Goal: Information Seeking & Learning: Get advice/opinions

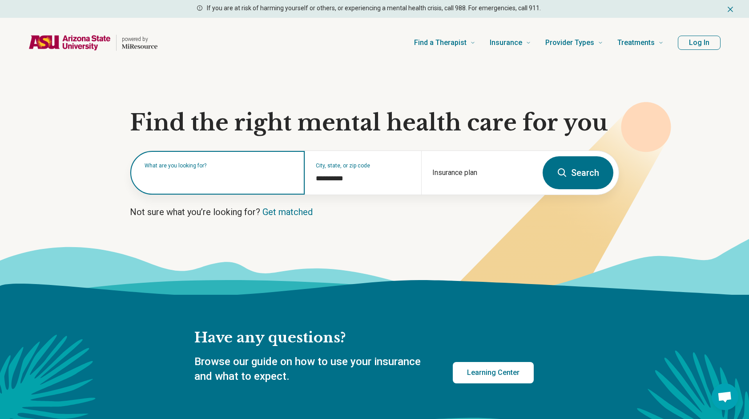
click at [265, 178] on input "text" at bounding box center [220, 177] width 150 height 11
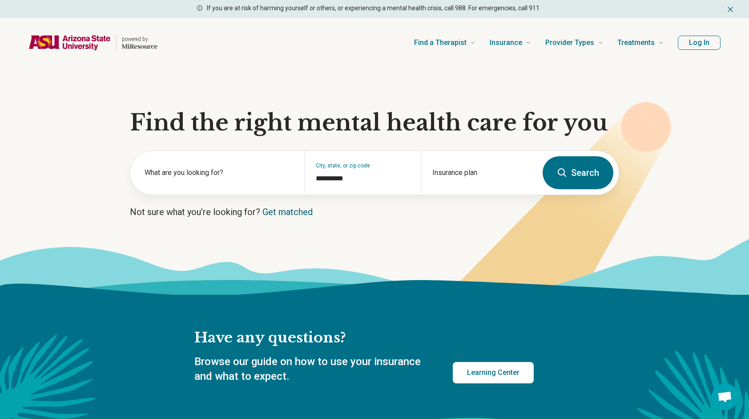
click at [282, 211] on link "Get matched" at bounding box center [288, 211] width 50 height 11
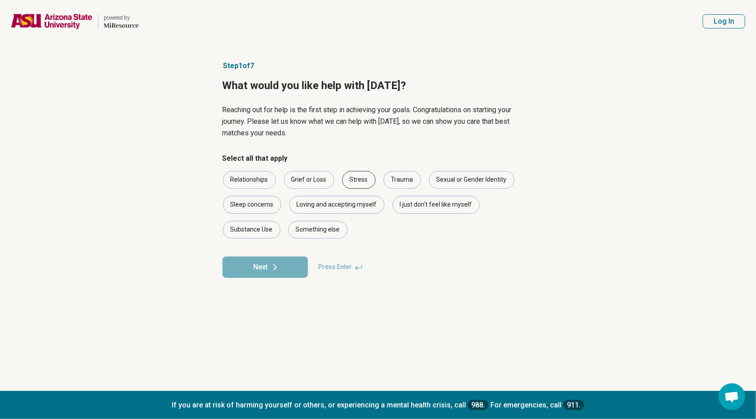
click at [352, 181] on div "Stress" at bounding box center [358, 180] width 33 height 18
click at [341, 208] on div "Loving and accepting myself" at bounding box center [336, 205] width 95 height 18
click at [268, 271] on button "Next" at bounding box center [265, 266] width 85 height 21
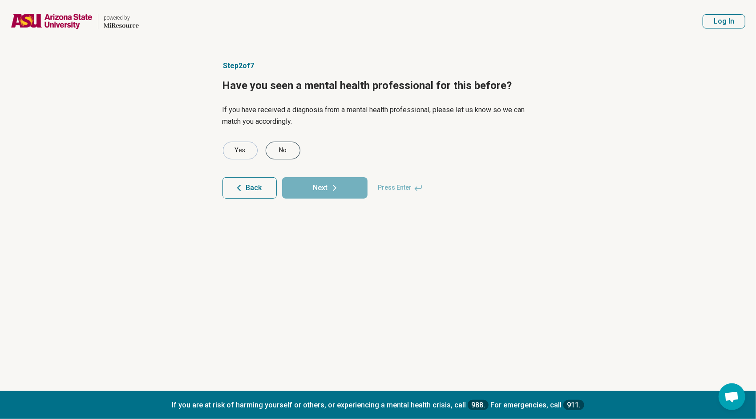
click at [287, 153] on div "No" at bounding box center [283, 151] width 35 height 18
click at [324, 185] on button "Next" at bounding box center [324, 187] width 85 height 21
click at [252, 179] on button "Back" at bounding box center [250, 187] width 54 height 21
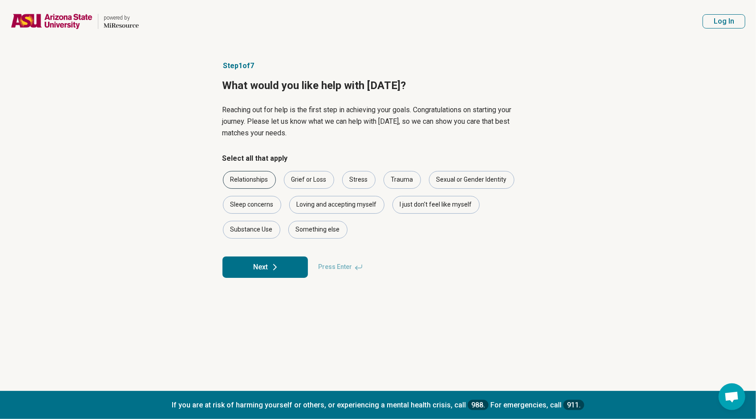
click at [262, 182] on div "Relationships" at bounding box center [249, 180] width 53 height 18
drag, startPoint x: 283, startPoint y: 263, endPoint x: 431, endPoint y: 201, distance: 160.7
click at [431, 201] on form "Select all that apply Relationships Grief or Loss Stress Trauma Sexual or Gende…" at bounding box center [379, 215] width 312 height 125
click at [431, 201] on div "I just don't feel like myself" at bounding box center [435, 205] width 87 height 18
click at [279, 271] on icon at bounding box center [275, 267] width 11 height 11
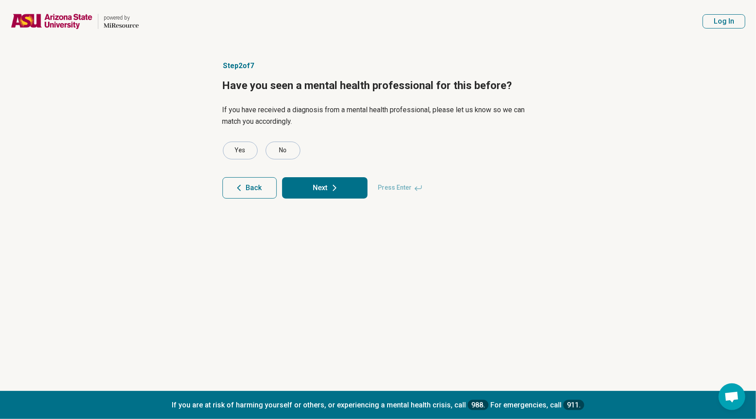
click at [330, 189] on icon at bounding box center [334, 187] width 11 height 11
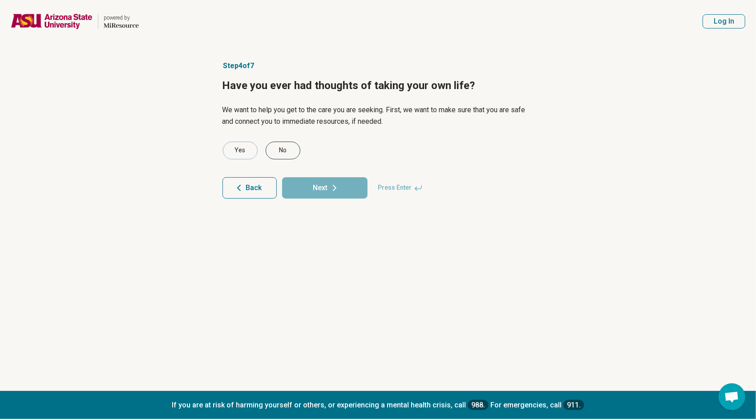
click at [283, 147] on div "No" at bounding box center [283, 151] width 35 height 18
click at [308, 180] on button "Next" at bounding box center [324, 187] width 85 height 21
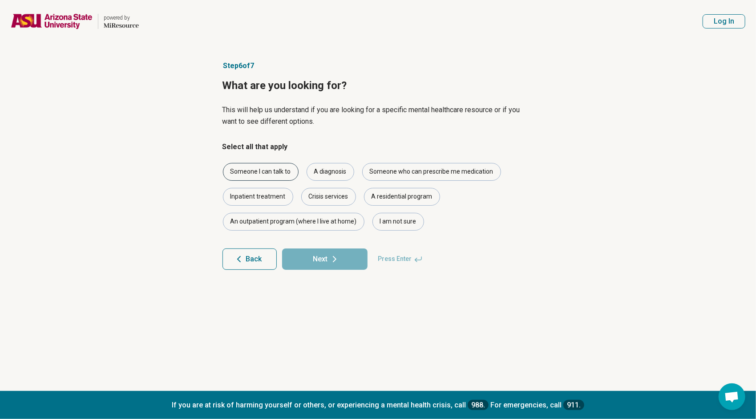
click at [281, 168] on div "Someone I can talk to" at bounding box center [261, 172] width 76 height 18
click at [317, 180] on div "A diagnosis" at bounding box center [331, 172] width 48 height 18
drag, startPoint x: 331, startPoint y: 260, endPoint x: 377, endPoint y: 296, distance: 58.6
click at [377, 296] on article "Step 6 of 7 What are you looking for? This will help us understand if you are l…" at bounding box center [378, 217] width 340 height 348
click at [390, 227] on div "I am not sure" at bounding box center [398, 222] width 52 height 18
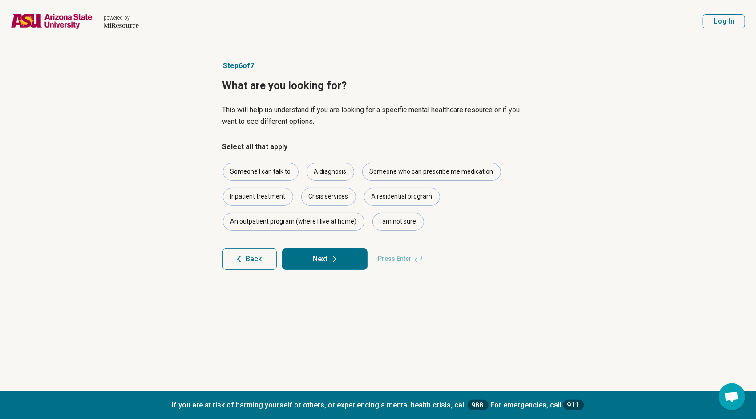
click at [332, 249] on button "Next" at bounding box center [324, 258] width 85 height 21
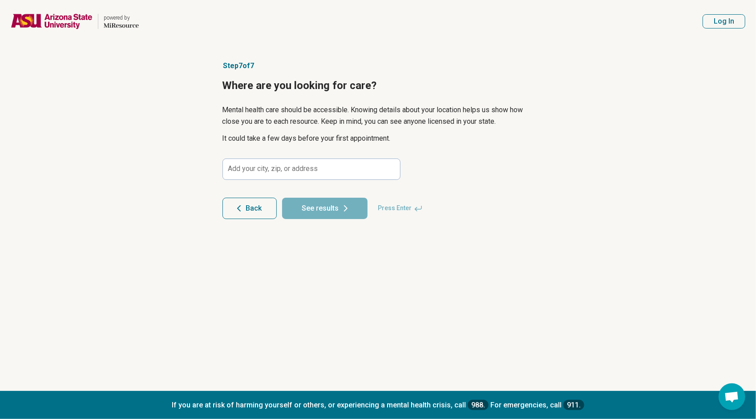
click at [298, 156] on article "Step 7 of 7 Where are you looking for care? Mental health care should be access…" at bounding box center [378, 217] width 340 height 348
click at [294, 166] on input at bounding box center [312, 168] width 178 height 21
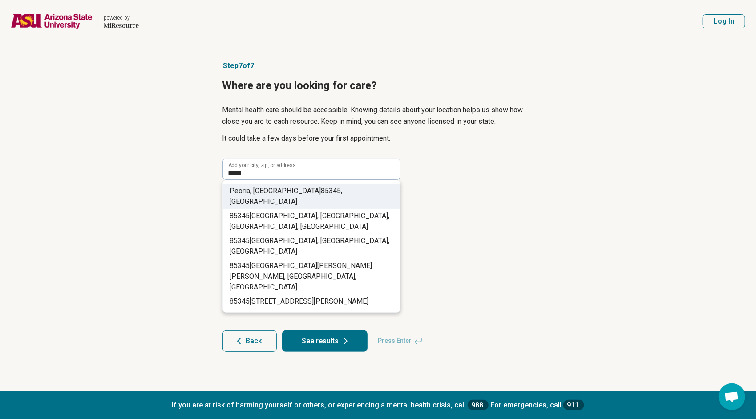
drag, startPoint x: 306, startPoint y: 208, endPoint x: 322, endPoint y: 189, distance: 25.3
click at [322, 189] on ul "Peoria, AZ 85345 , USA 85345 Araby Avenue, Coachella, CA, USA 85345 52nd Ave, C…" at bounding box center [311, 246] width 177 height 132
click at [321, 190] on span "85345" at bounding box center [331, 190] width 20 height 8
type input "**********"
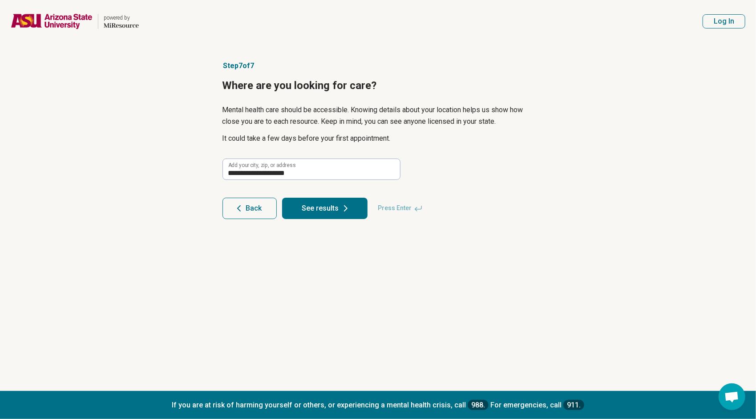
click at [312, 209] on button "See results" at bounding box center [324, 208] width 85 height 21
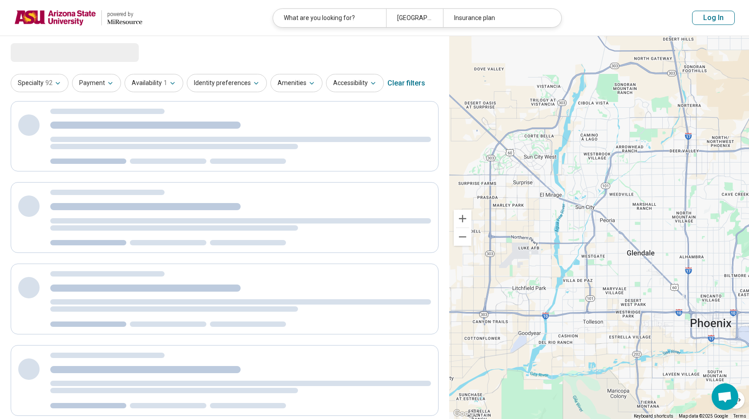
select select "***"
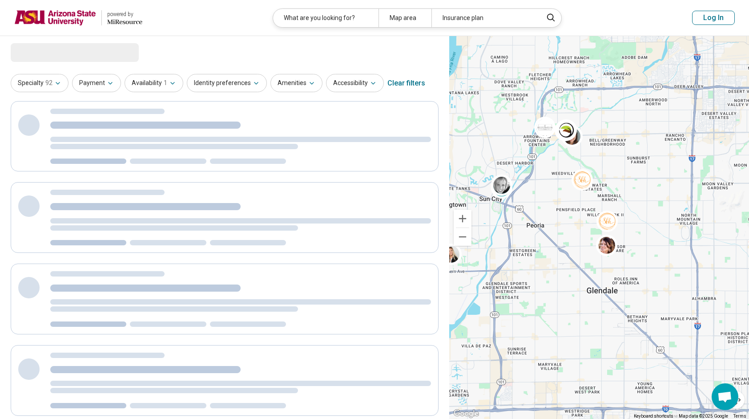
drag, startPoint x: 580, startPoint y: 259, endPoint x: 673, endPoint y: 181, distance: 121.3
click at [673, 181] on div "2" at bounding box center [599, 227] width 300 height 383
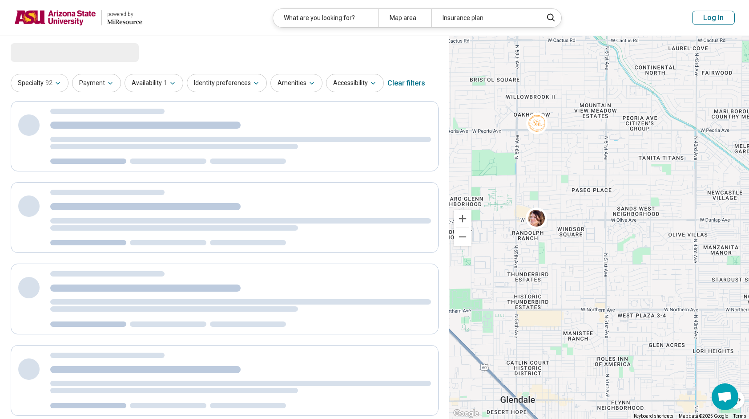
drag, startPoint x: 657, startPoint y: 243, endPoint x: 756, endPoint y: 227, distance: 99.7
click at [749, 227] on html "**********" at bounding box center [374, 396] width 749 height 793
drag, startPoint x: 602, startPoint y: 254, endPoint x: 671, endPoint y: 291, distance: 78.2
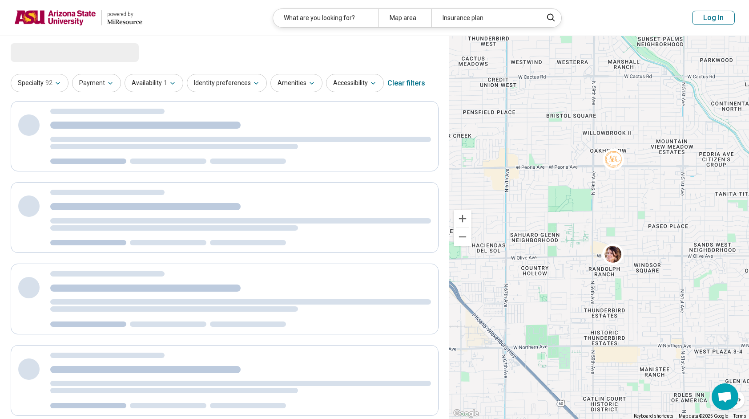
drag, startPoint x: 671, startPoint y: 291, endPoint x: 742, endPoint y: 327, distance: 79.8
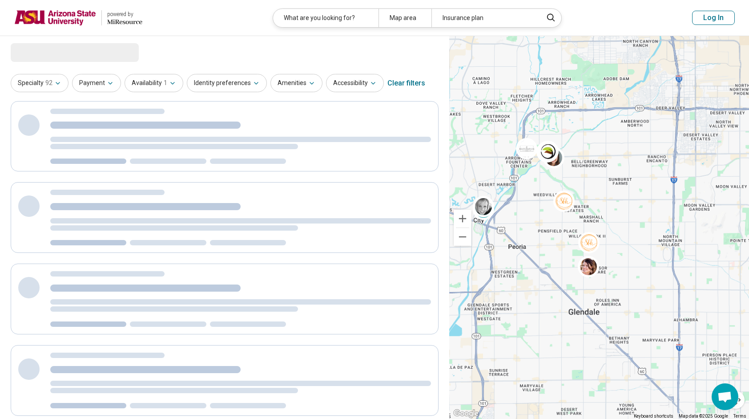
drag, startPoint x: 551, startPoint y: 204, endPoint x: 593, endPoint y: 242, distance: 56.4
click at [593, 242] on div "2" at bounding box center [599, 227] width 300 height 383
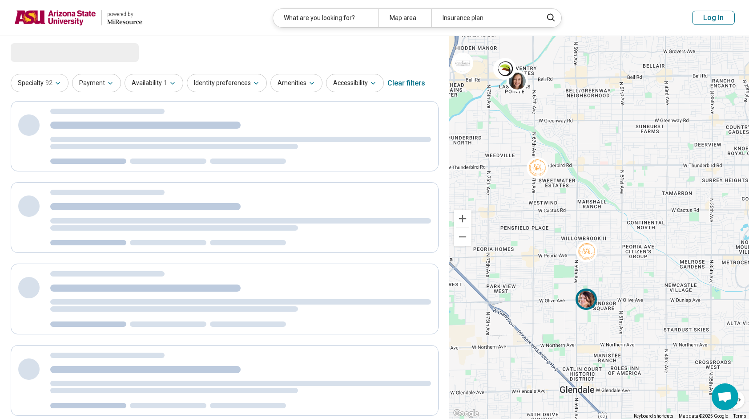
click at [579, 295] on img at bounding box center [586, 298] width 21 height 21
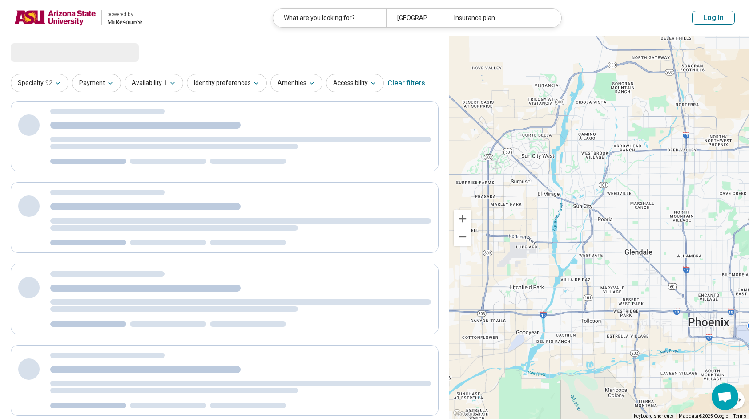
click at [596, 190] on div at bounding box center [599, 227] width 300 height 383
select select "***"
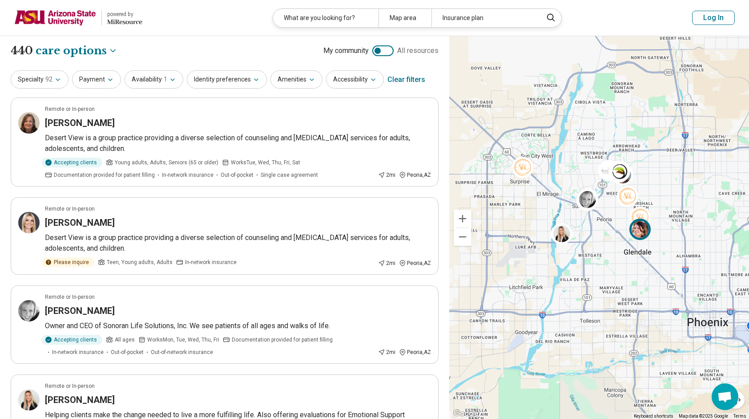
click at [637, 240] on div at bounding box center [643, 231] width 26 height 26
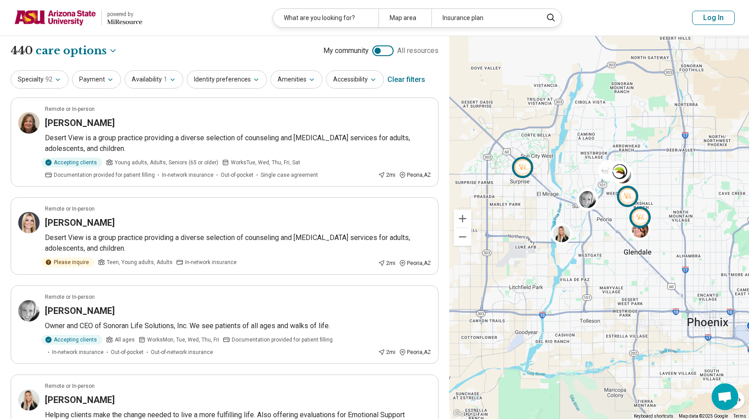
click at [641, 209] on img at bounding box center [640, 216] width 21 height 21
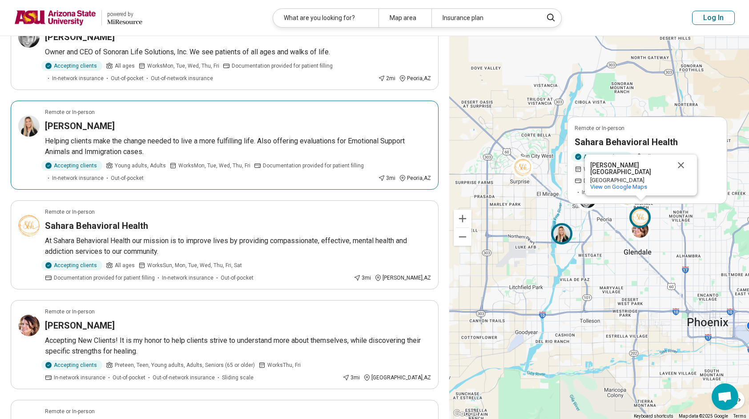
scroll to position [281, 0]
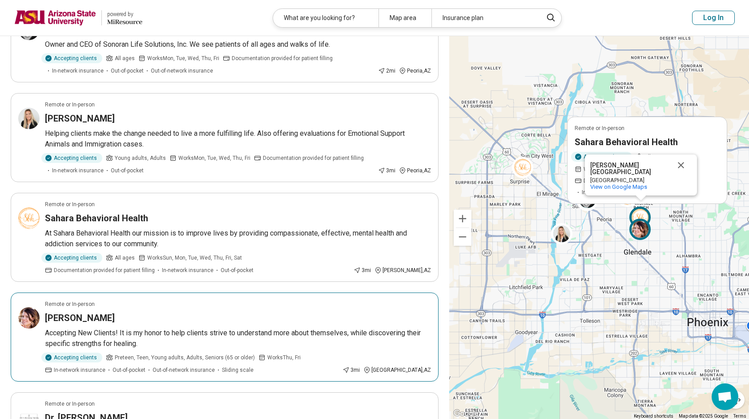
click at [312, 306] on article "Remote or In-person Gabrielle Marson-Gaiser Accepting New Clients! It is my hon…" at bounding box center [225, 336] width 428 height 89
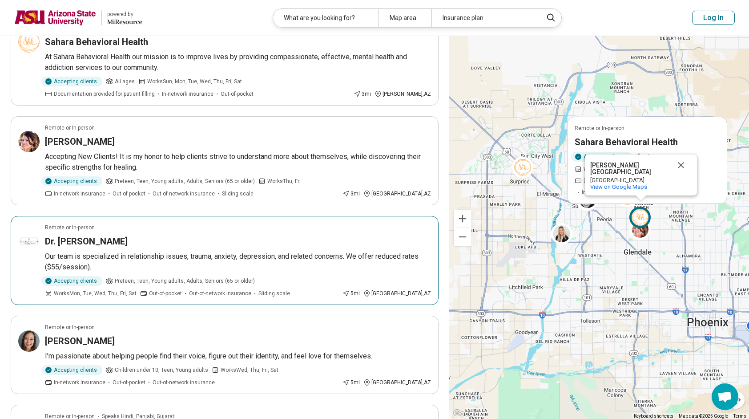
scroll to position [463, 0]
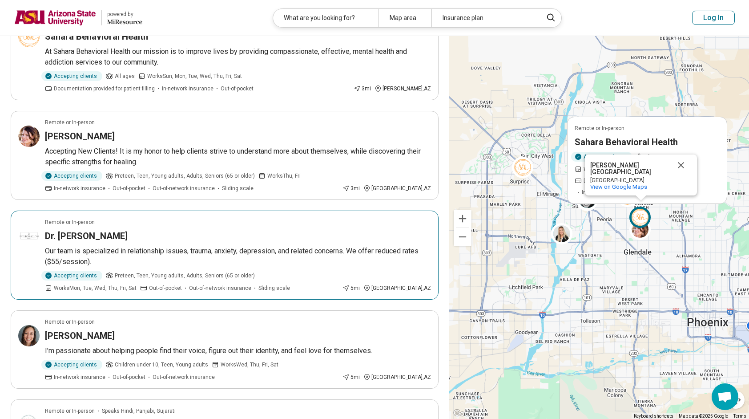
click at [283, 246] on p "Our team is specialized in relationship issues, trauma, anxiety, depression, an…" at bounding box center [238, 256] width 386 height 21
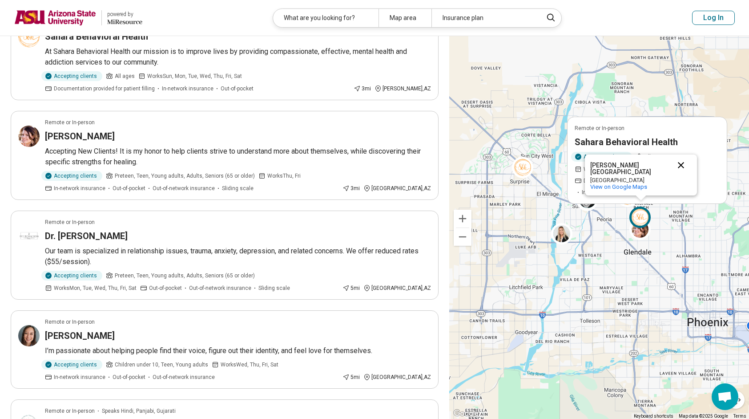
click at [680, 166] on button "Close" at bounding box center [681, 164] width 21 height 21
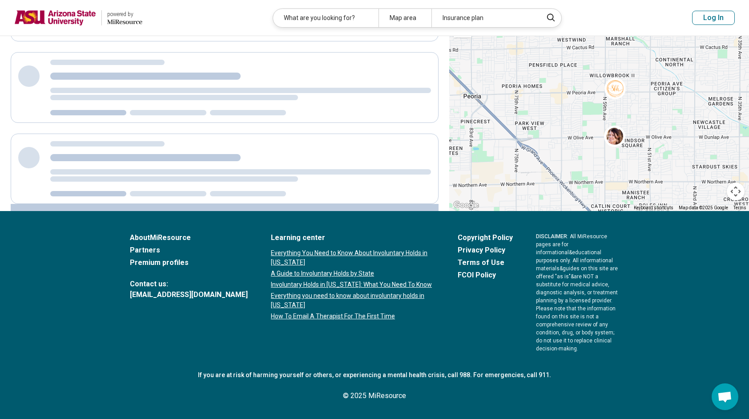
scroll to position [0, 0]
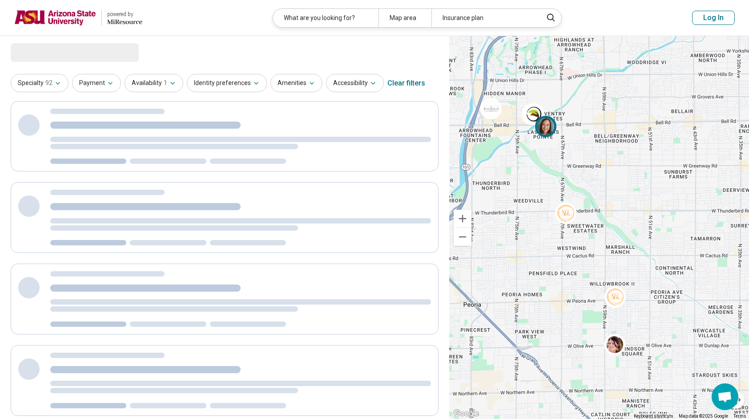
click at [551, 134] on img at bounding box center [545, 126] width 21 height 21
click at [583, 90] on button "Close" at bounding box center [582, 86] width 21 height 21
click at [529, 117] on img at bounding box center [533, 113] width 21 height 21
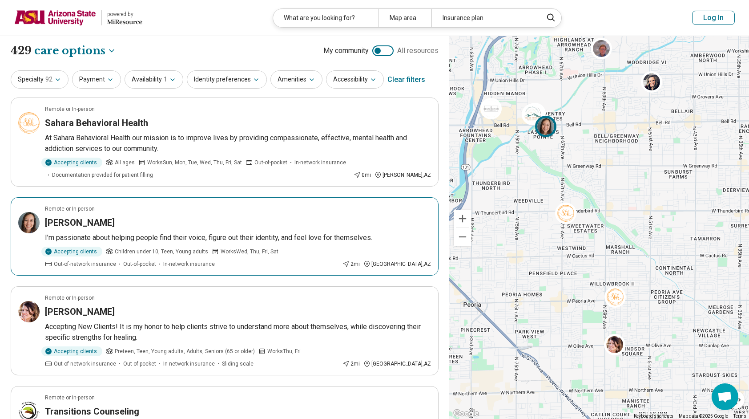
click at [557, 129] on div at bounding box center [548, 129] width 26 height 26
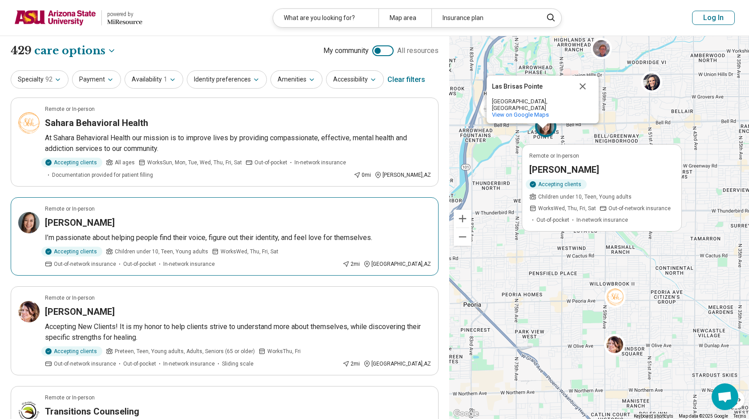
click at [391, 227] on div "Devan Briggs" at bounding box center [238, 222] width 386 height 12
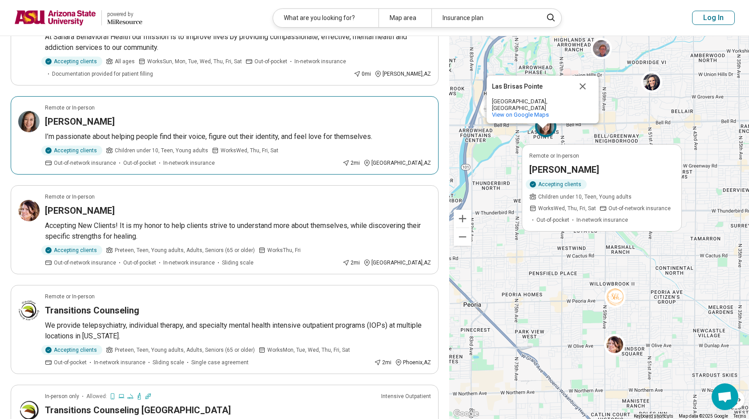
scroll to position [112, 0]
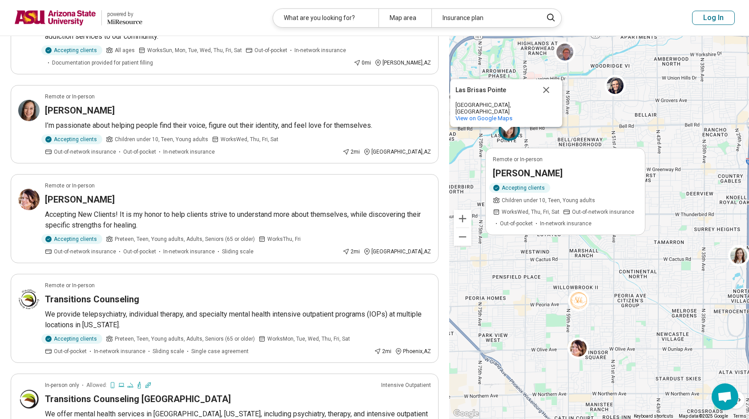
drag, startPoint x: 668, startPoint y: 234, endPoint x: 613, endPoint y: 248, distance: 57.0
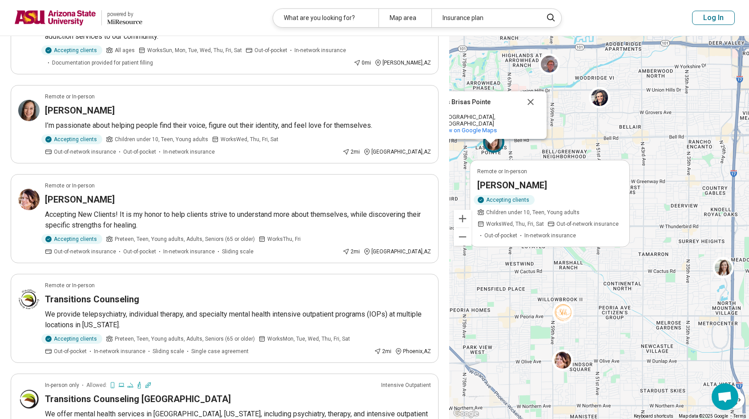
scroll to position [82, 0]
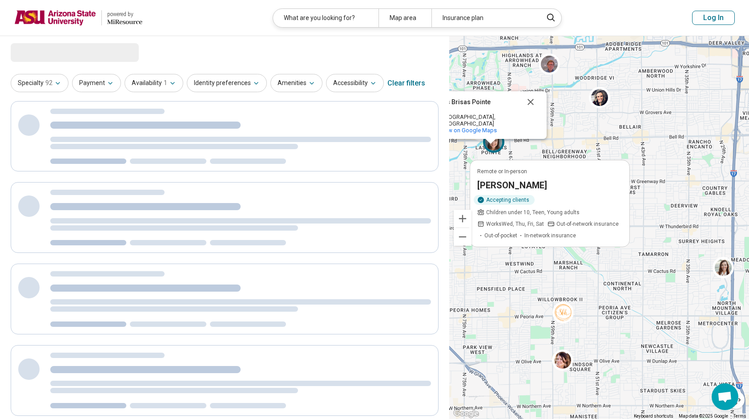
click at [598, 126] on div "Remote or In-person Devan Briggs Accepting clients Children under 10, Teen, You…" at bounding box center [599, 227] width 300 height 383
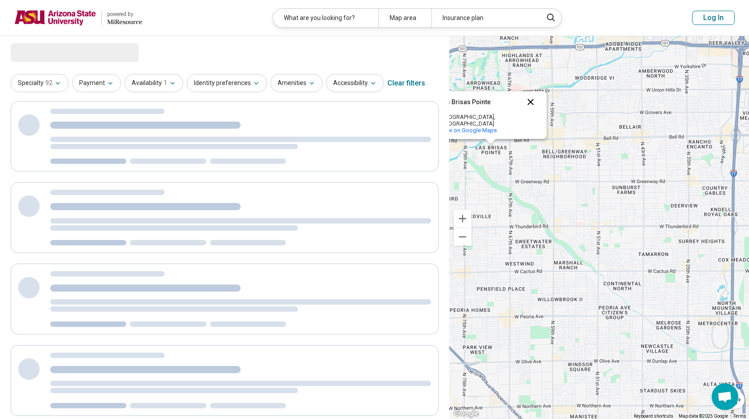
click at [536, 107] on button "Close" at bounding box center [530, 101] width 21 height 21
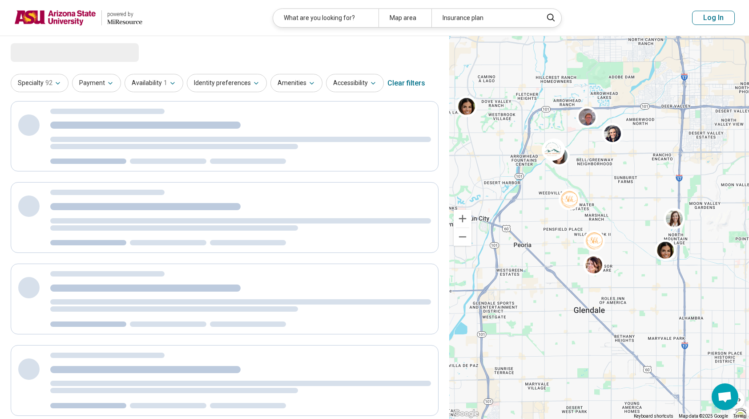
drag, startPoint x: 628, startPoint y: 324, endPoint x: 627, endPoint y: 244, distance: 80.1
click at [593, 259] on img at bounding box center [593, 264] width 21 height 21
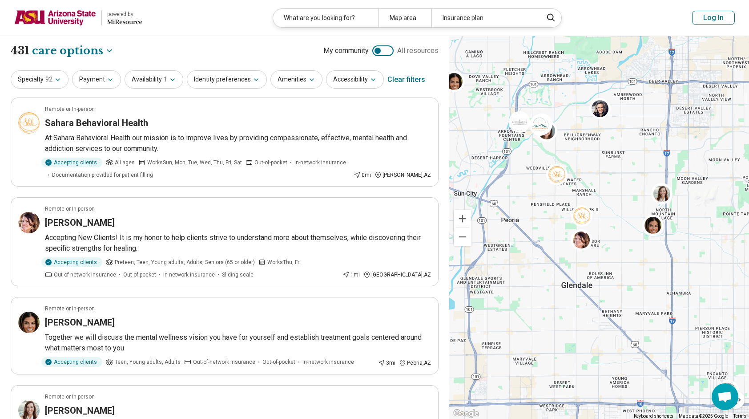
drag, startPoint x: 634, startPoint y: 196, endPoint x: 617, endPoint y: 172, distance: 29.0
click at [617, 172] on div at bounding box center [599, 227] width 300 height 383
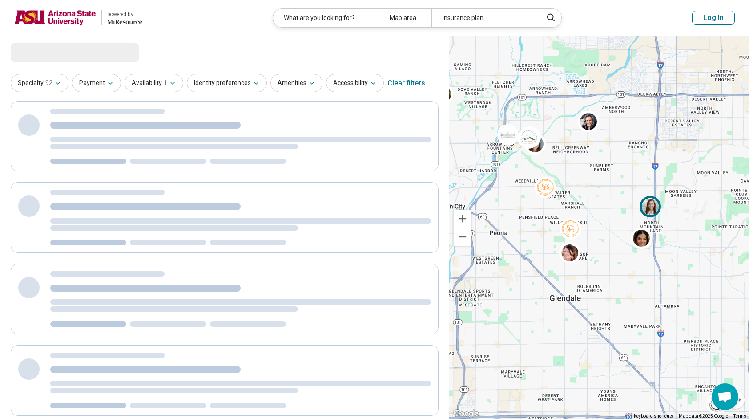
click at [647, 210] on img at bounding box center [650, 206] width 21 height 21
click at [566, 234] on img at bounding box center [570, 228] width 21 height 21
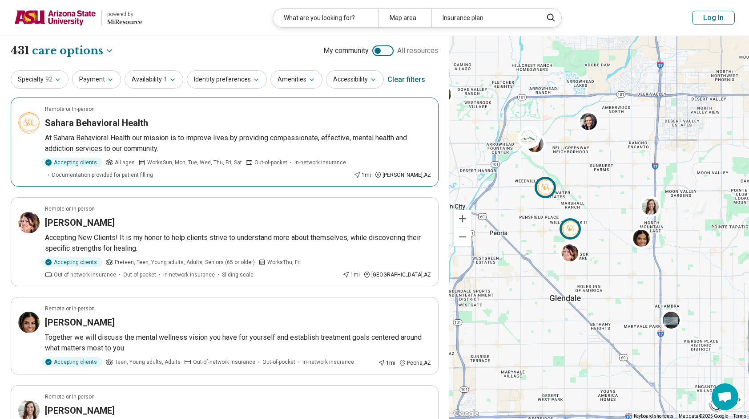
click at [315, 154] on article "Remote or In-person Sahara Behavioral Health At Sahara Behavioral Health our mi…" at bounding box center [225, 141] width 428 height 89
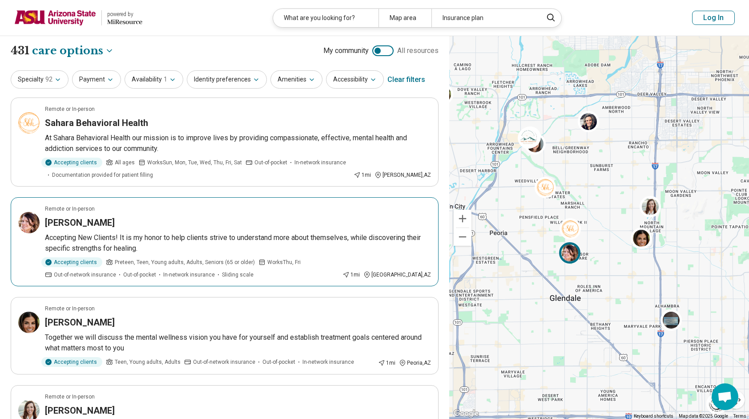
click at [234, 215] on article "Remote or In-person Gabrielle Marson-Gaiser Accepting New Clients! It is my hon…" at bounding box center [225, 241] width 428 height 89
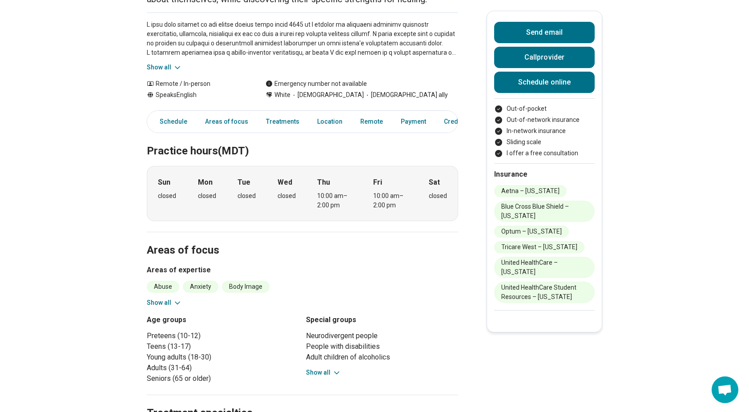
scroll to position [123, 0]
click at [335, 375] on icon at bounding box center [336, 372] width 9 height 9
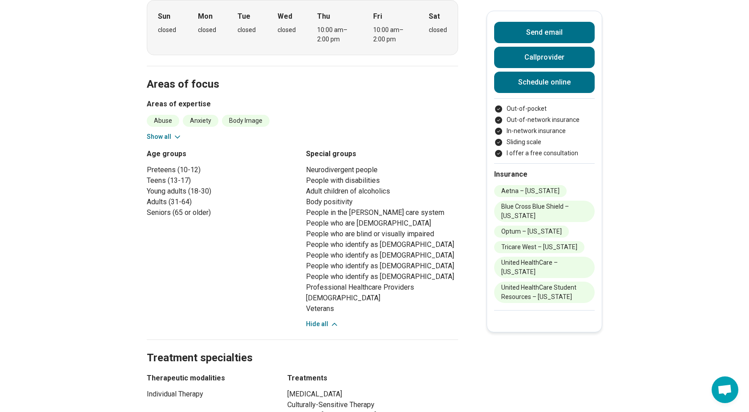
scroll to position [423, 0]
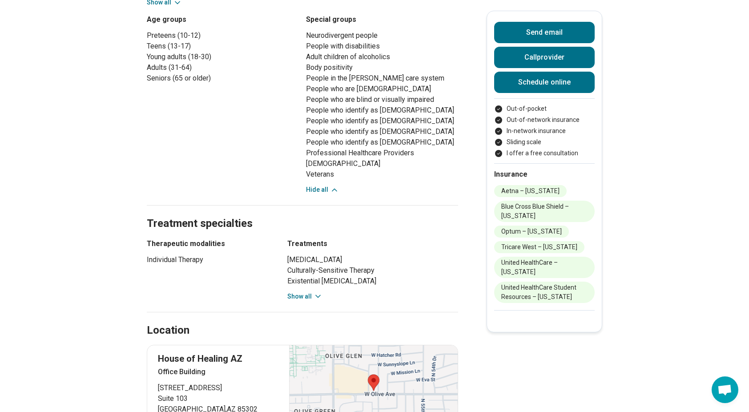
click at [320, 293] on icon at bounding box center [318, 296] width 9 height 9
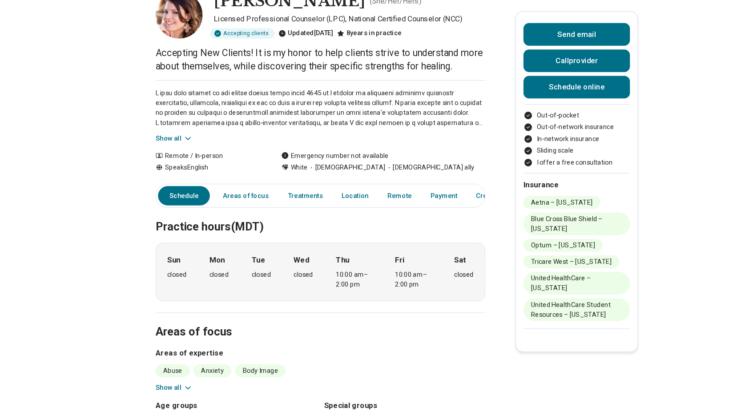
scroll to position [0, 0]
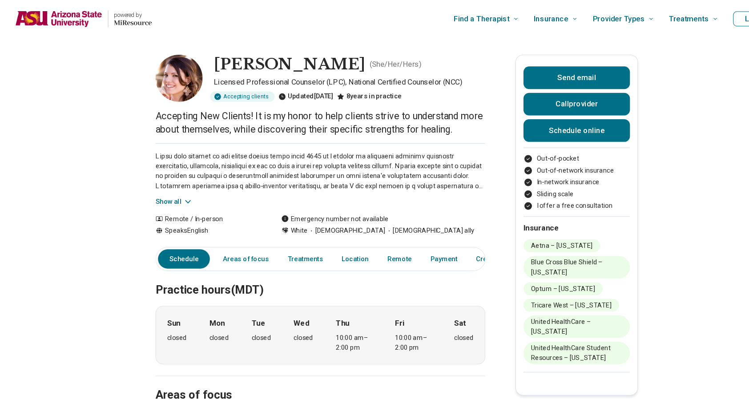
drag, startPoint x: 391, startPoint y: 62, endPoint x: 208, endPoint y: 63, distance: 182.5
click at [208, 63] on h1 "Gabrielle Marson-Gaiser" at bounding box center [273, 61] width 143 height 19
drag, startPoint x: 208, startPoint y: 63, endPoint x: 302, endPoint y: 64, distance: 93.5
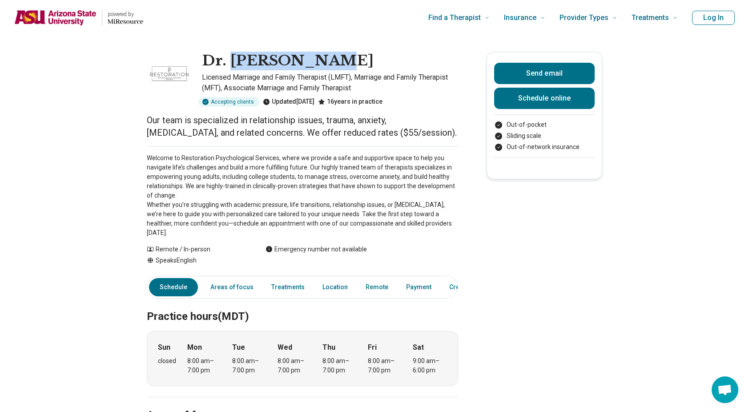
drag, startPoint x: 328, startPoint y: 53, endPoint x: 235, endPoint y: 41, distance: 92.8
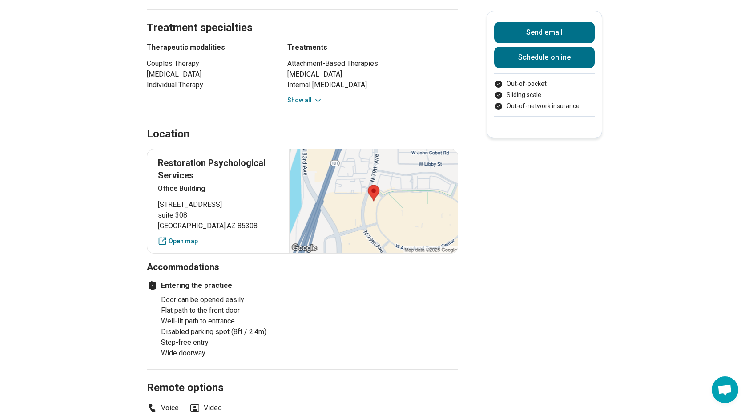
scroll to position [583, 0]
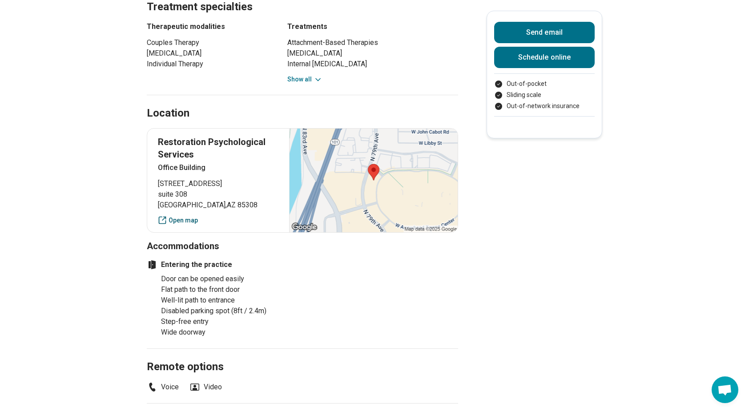
click at [193, 216] on link "Open map" at bounding box center [218, 220] width 121 height 9
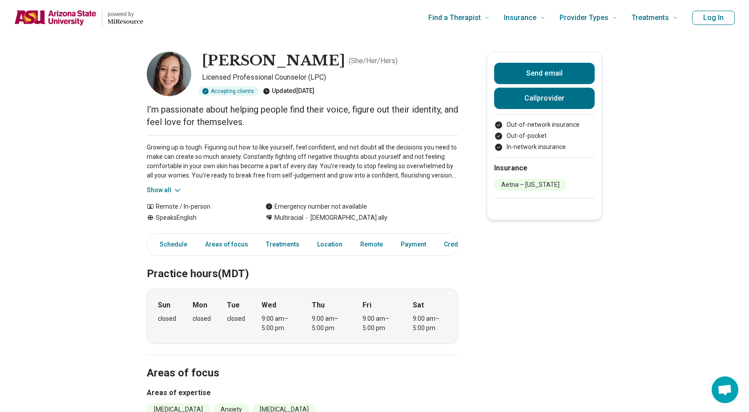
click at [160, 187] on button "Show all" at bounding box center [164, 190] width 35 height 9
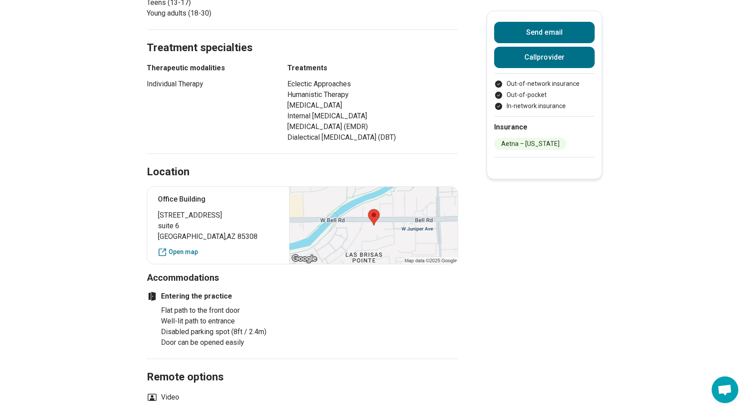
scroll to position [0, 7]
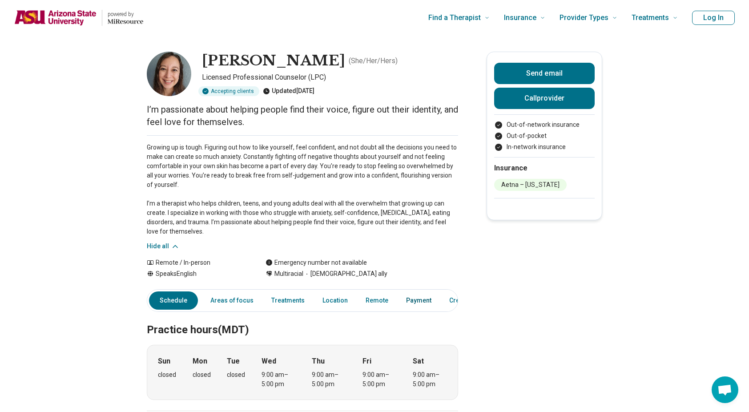
click at [401, 300] on link "Payment" at bounding box center [419, 300] width 36 height 18
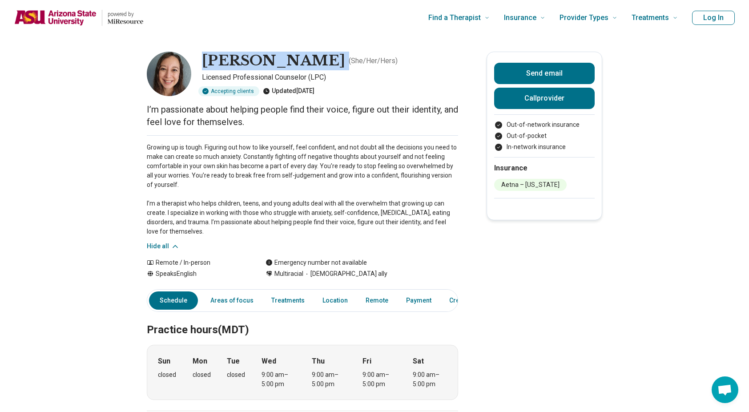
drag, startPoint x: 300, startPoint y: 62, endPoint x: 200, endPoint y: 53, distance: 100.1
click at [202, 53] on div "[PERSON_NAME] ( She/Her/Hers )" at bounding box center [330, 61] width 256 height 19
drag, startPoint x: 200, startPoint y: 53, endPoint x: 291, endPoint y: 61, distance: 91.5
click at [291, 61] on h1 "[PERSON_NAME]" at bounding box center [273, 61] width 143 height 19
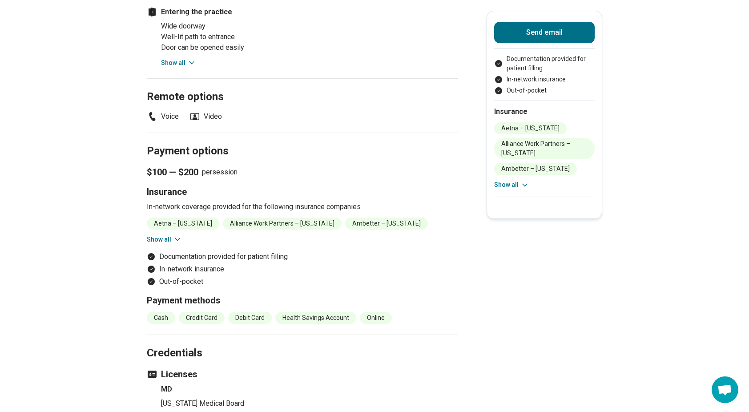
scroll to position [648, 4]
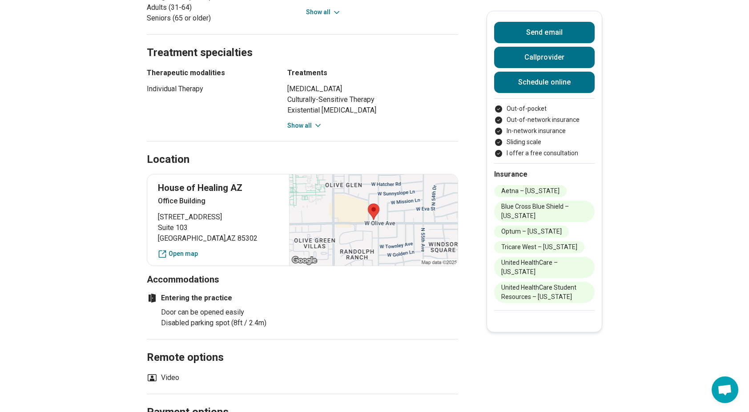
scroll to position [484, 0]
click at [194, 253] on link "Open map" at bounding box center [218, 253] width 121 height 9
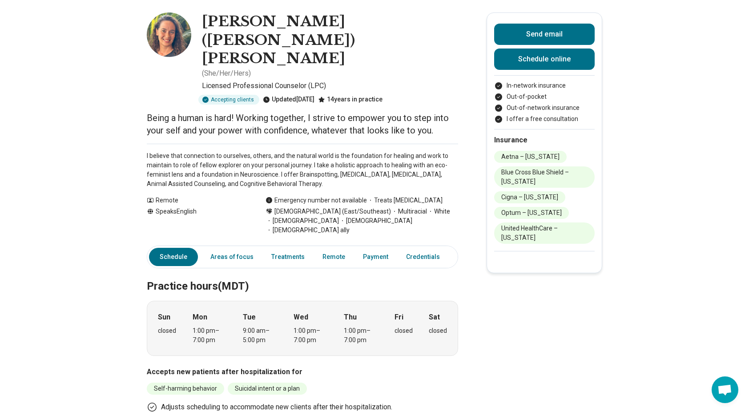
scroll to position [0, 6]
